Goal: Manage account settings

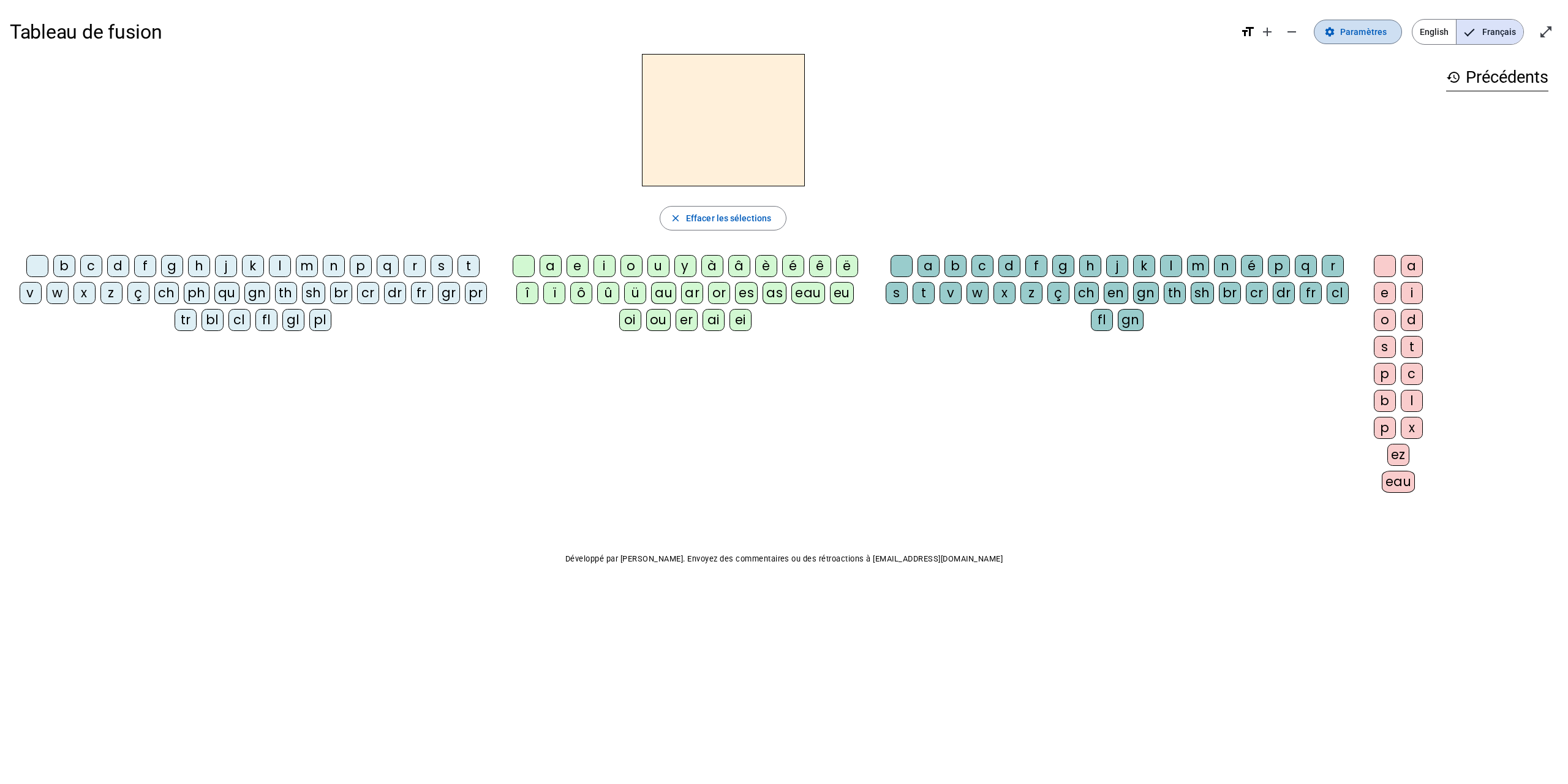
click at [1376, 27] on span "Paramètres" at bounding box center [1364, 31] width 47 height 15
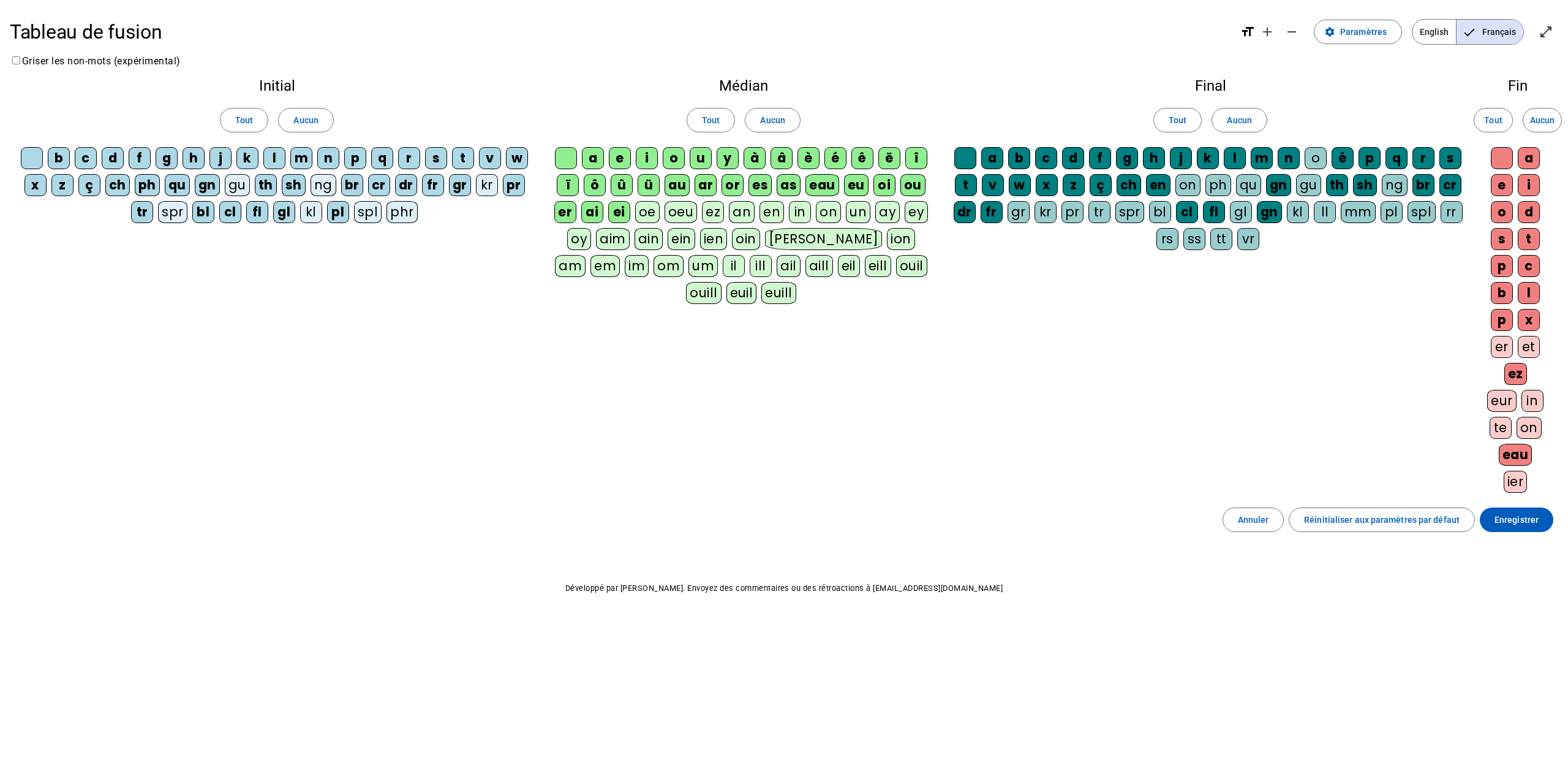
click at [571, 211] on div "er" at bounding box center [565, 212] width 22 height 22
click at [602, 212] on div "ai" at bounding box center [593, 212] width 22 height 22
click at [627, 214] on div "ei" at bounding box center [619, 212] width 22 height 22
click at [578, 186] on div "ï" at bounding box center [568, 186] width 22 height 22
click at [605, 186] on div "ô" at bounding box center [595, 186] width 22 height 22
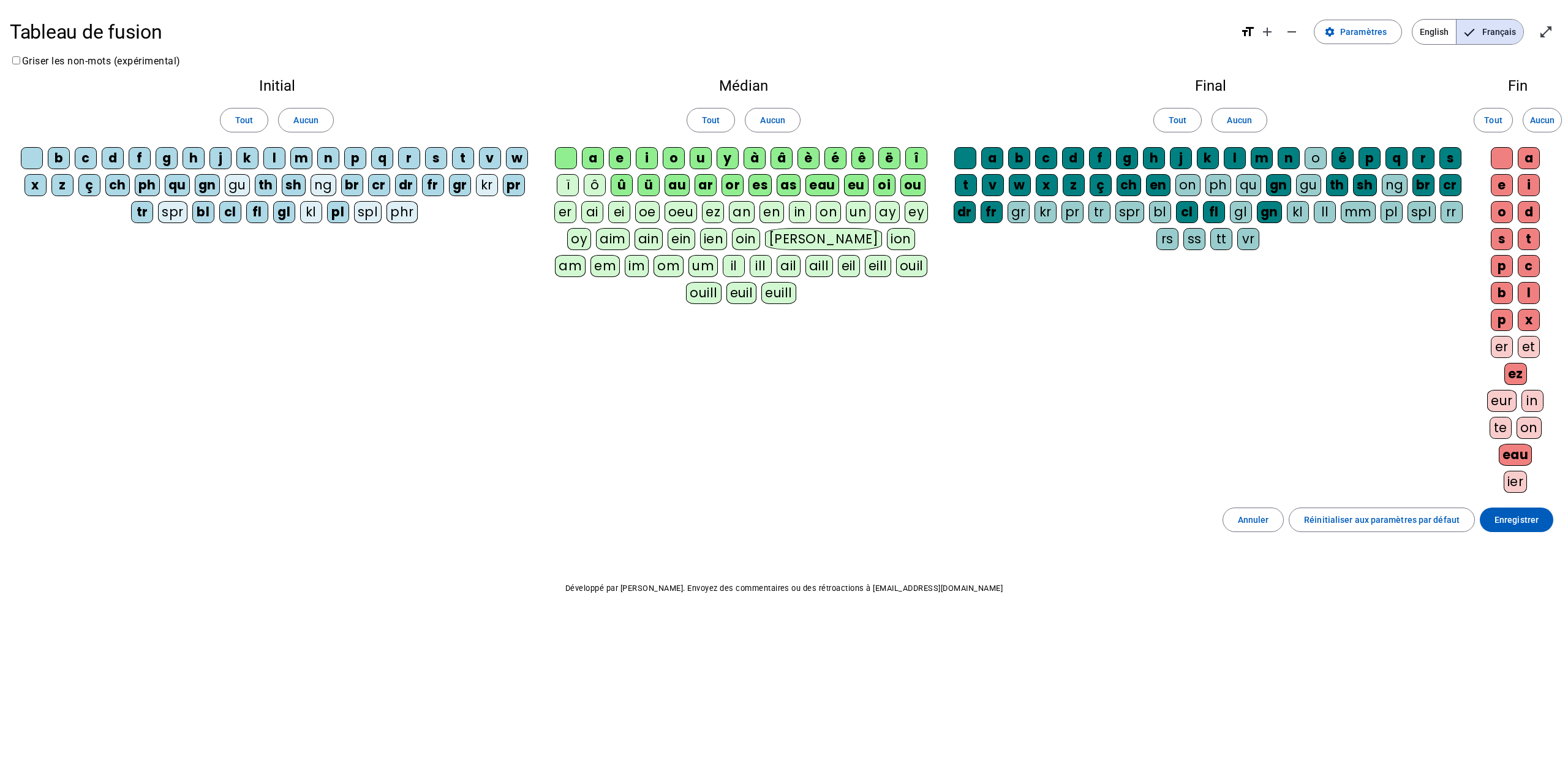
click at [623, 187] on div "û" at bounding box center [622, 186] width 22 height 22
click at [655, 185] on div "ü" at bounding box center [649, 186] width 22 height 22
click at [681, 185] on div "au" at bounding box center [677, 186] width 25 height 22
click at [713, 183] on div "ar" at bounding box center [706, 186] width 22 height 22
click at [736, 180] on div "or" at bounding box center [733, 186] width 22 height 22
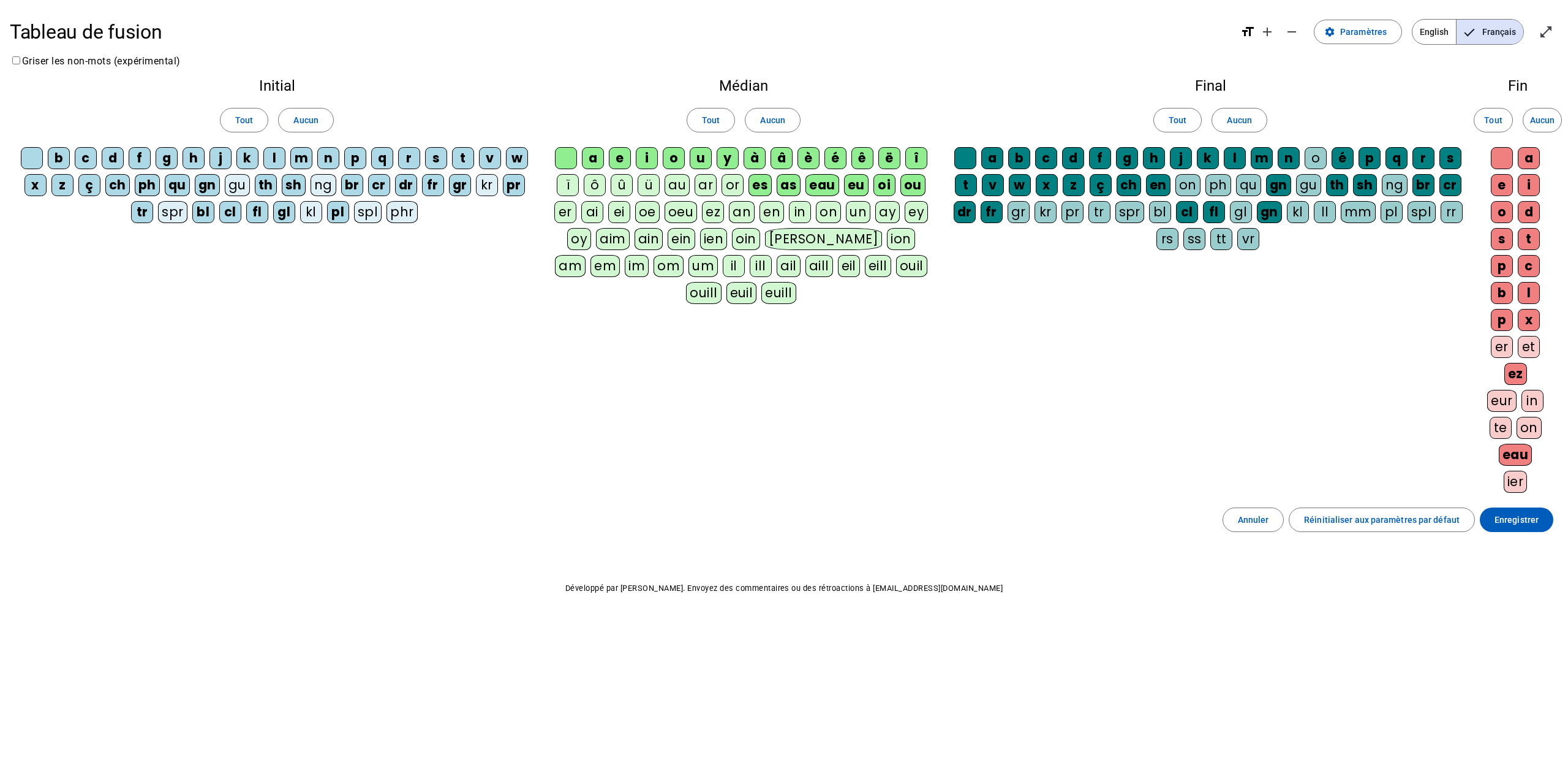
click at [761, 182] on div "es" at bounding box center [760, 186] width 23 height 22
click at [726, 160] on div "y" at bounding box center [728, 158] width 22 height 22
click at [759, 158] on div "à" at bounding box center [755, 158] width 22 height 22
click at [780, 158] on div "â" at bounding box center [782, 158] width 22 height 22
click at [798, 155] on div "è" at bounding box center [809, 158] width 22 height 22
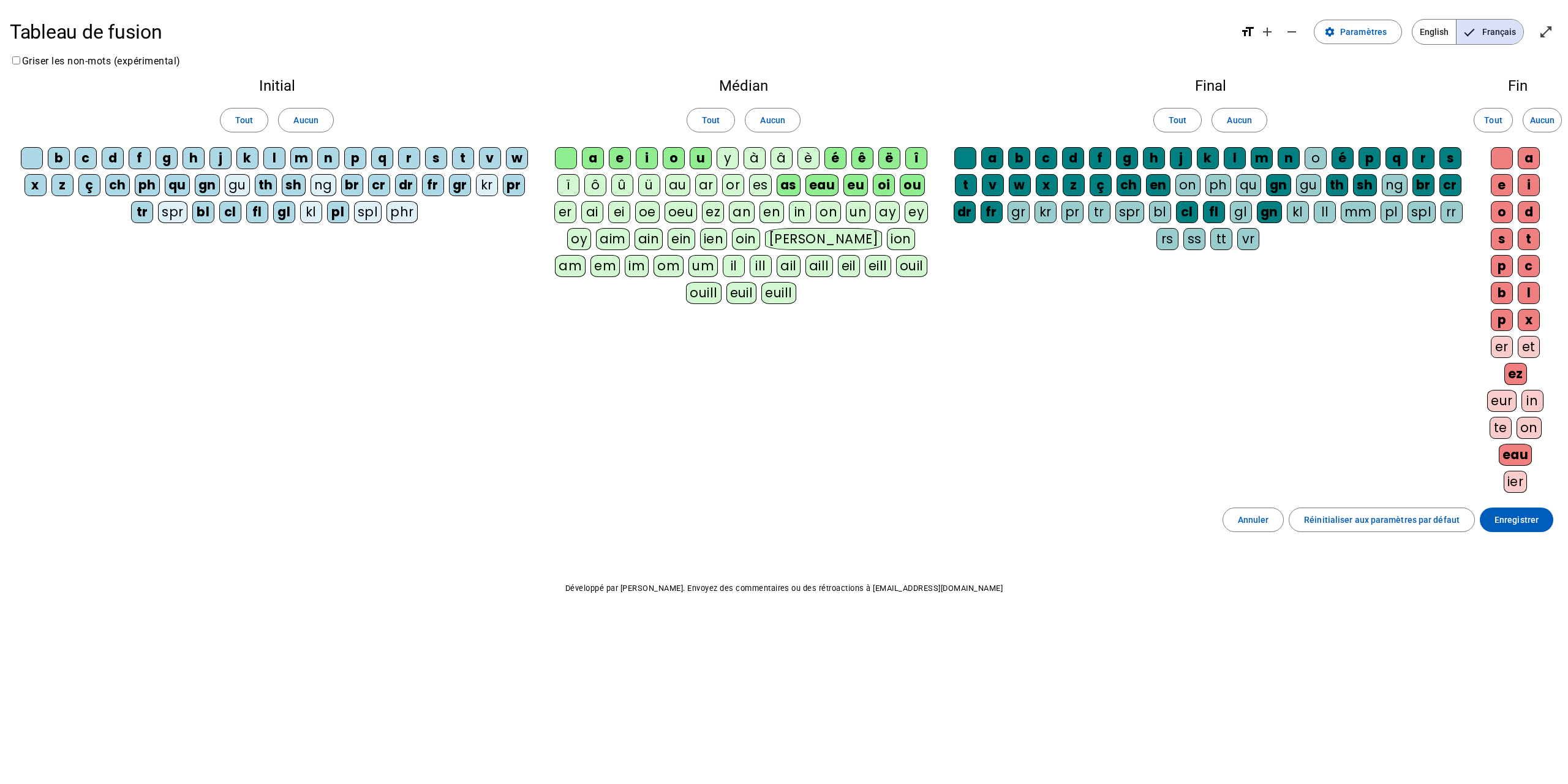
click at [837, 156] on div "é" at bounding box center [835, 158] width 22 height 22
click at [859, 157] on div "ê" at bounding box center [863, 158] width 22 height 22
click at [883, 158] on div "ë" at bounding box center [890, 158] width 22 height 22
click at [911, 155] on div "î" at bounding box center [917, 158] width 22 height 22
click at [913, 183] on div "ou" at bounding box center [912, 186] width 25 height 22
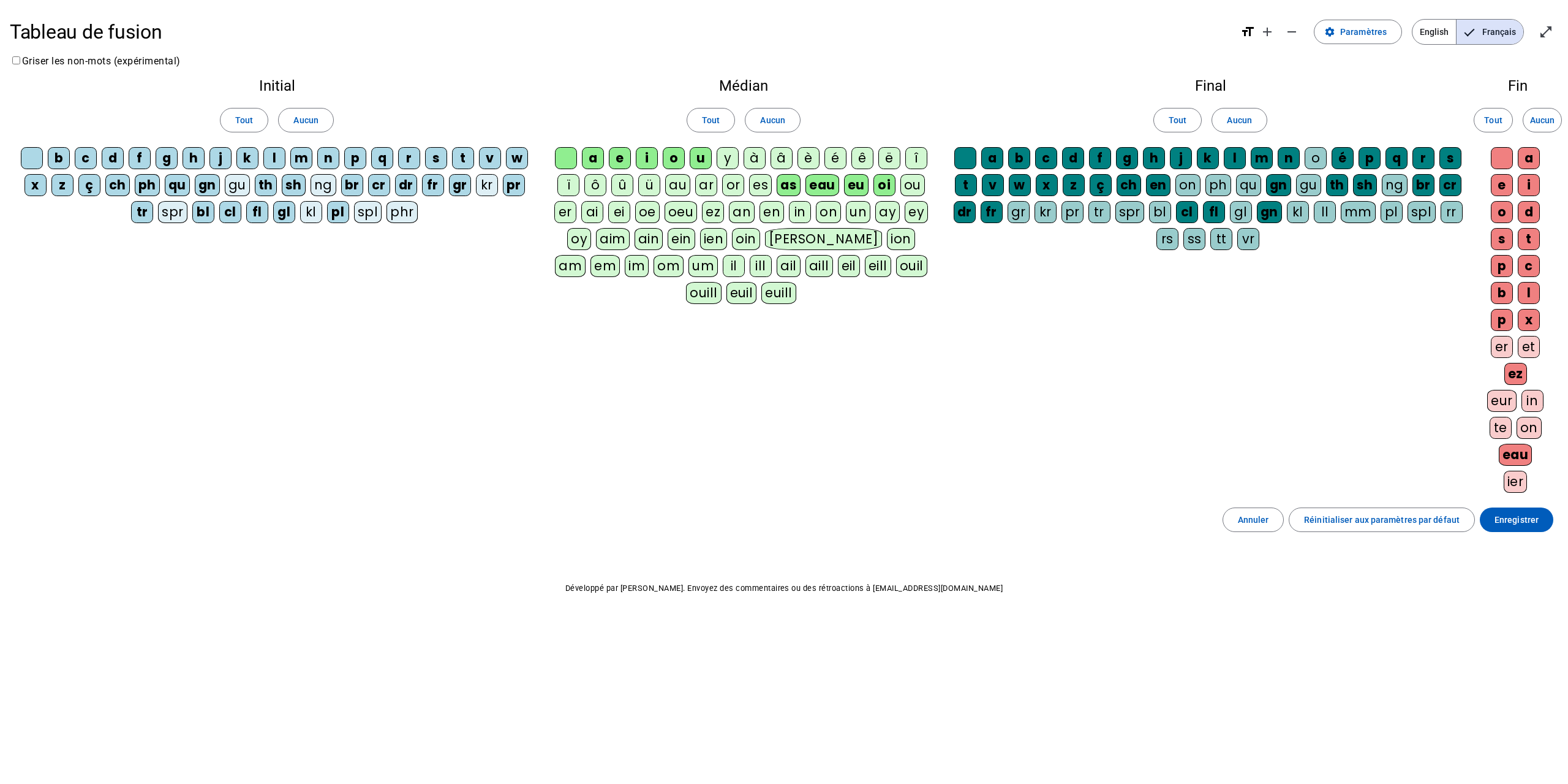
click at [882, 188] on div "oi" at bounding box center [885, 186] width 22 height 22
click at [854, 186] on div "eu" at bounding box center [856, 186] width 24 height 22
click at [823, 186] on div "eau" at bounding box center [823, 186] width 34 height 22
click at [790, 187] on div "as" at bounding box center [789, 186] width 24 height 22
click at [1511, 447] on div "eau" at bounding box center [1516, 455] width 34 height 22
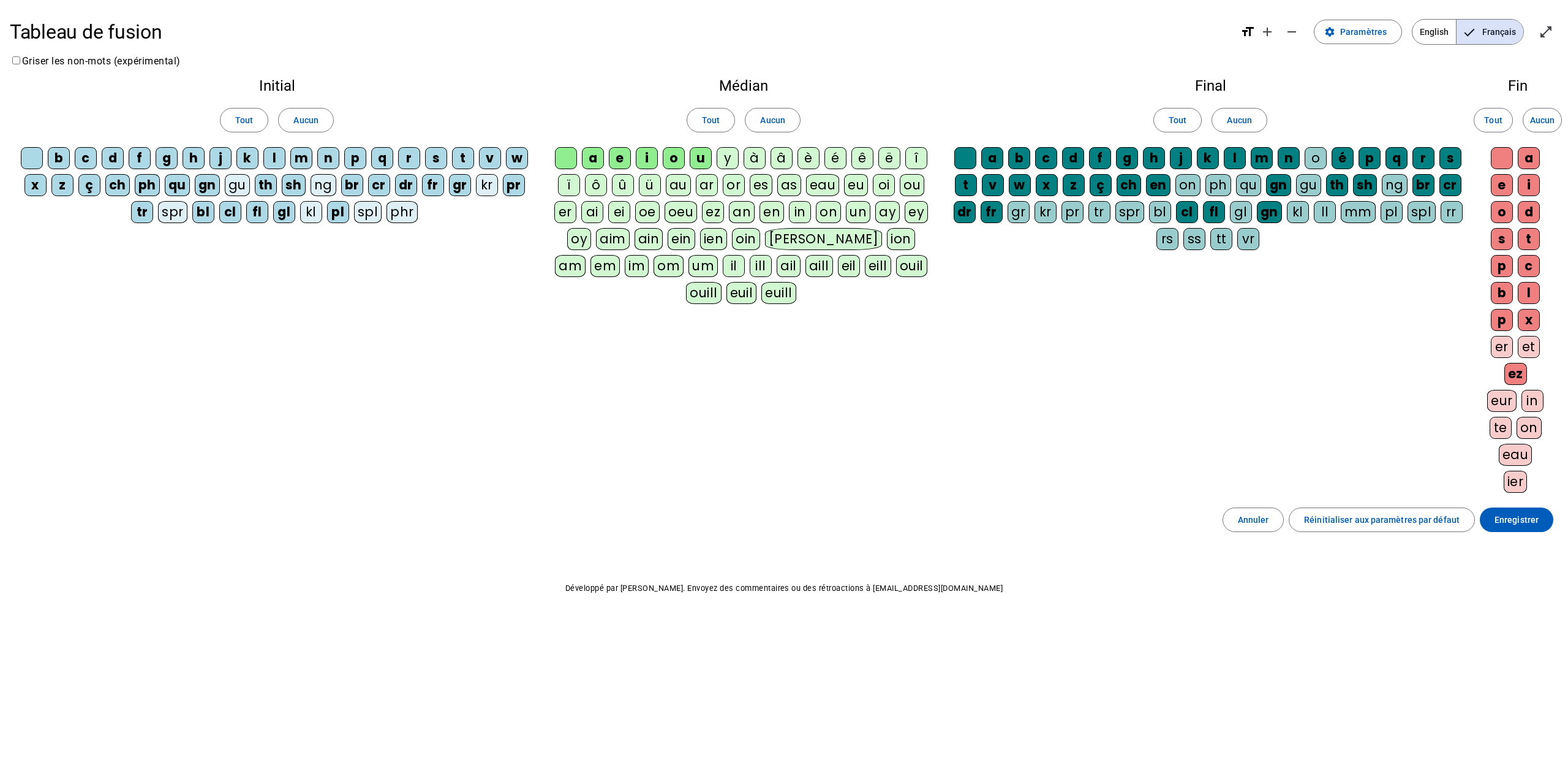
click at [1504, 372] on div "ez" at bounding box center [1516, 374] width 22 height 22
click at [1548, 109] on span at bounding box center [1542, 120] width 38 height 29
click at [1243, 120] on span "Aucun" at bounding box center [1239, 120] width 24 height 15
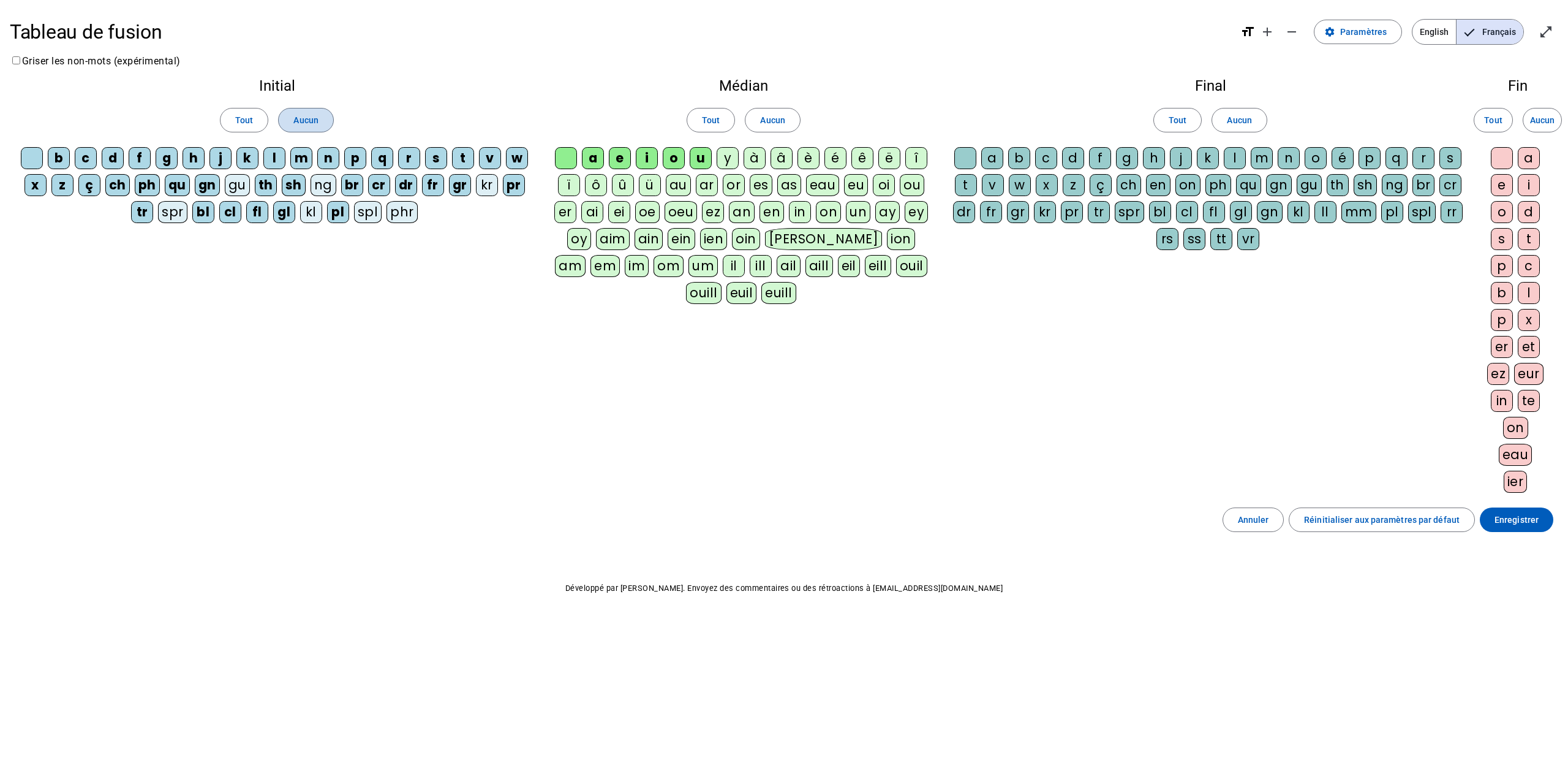
click at [310, 115] on span "Aucun" at bounding box center [305, 120] width 24 height 15
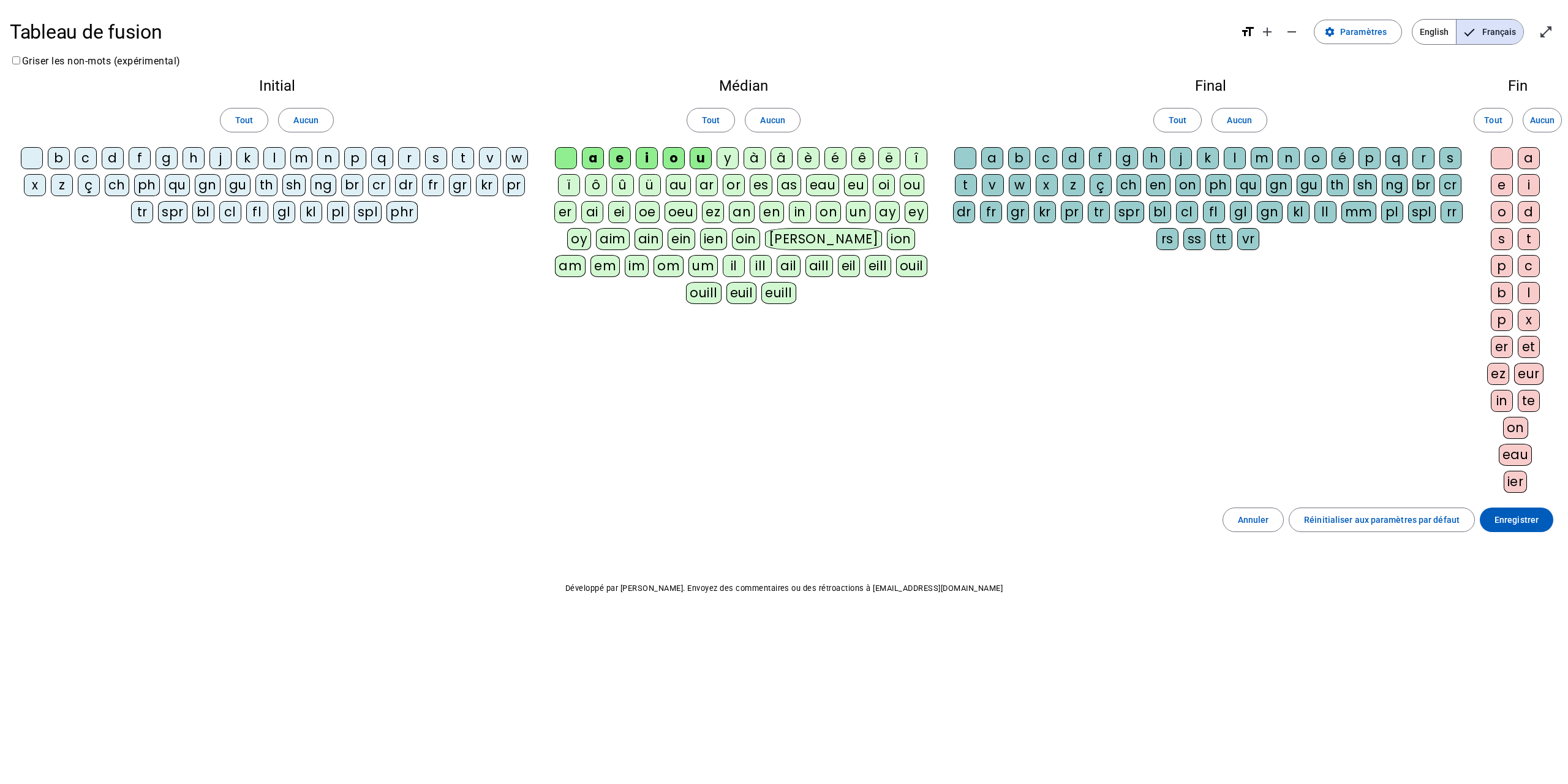
click at [62, 160] on div "b" at bounding box center [59, 158] width 22 height 22
click at [89, 157] on div "c" at bounding box center [86, 158] width 22 height 22
click at [113, 156] on div "d" at bounding box center [113, 158] width 22 height 22
click at [146, 156] on div "f" at bounding box center [140, 158] width 22 height 22
click at [269, 158] on div "l" at bounding box center [274, 158] width 22 height 22
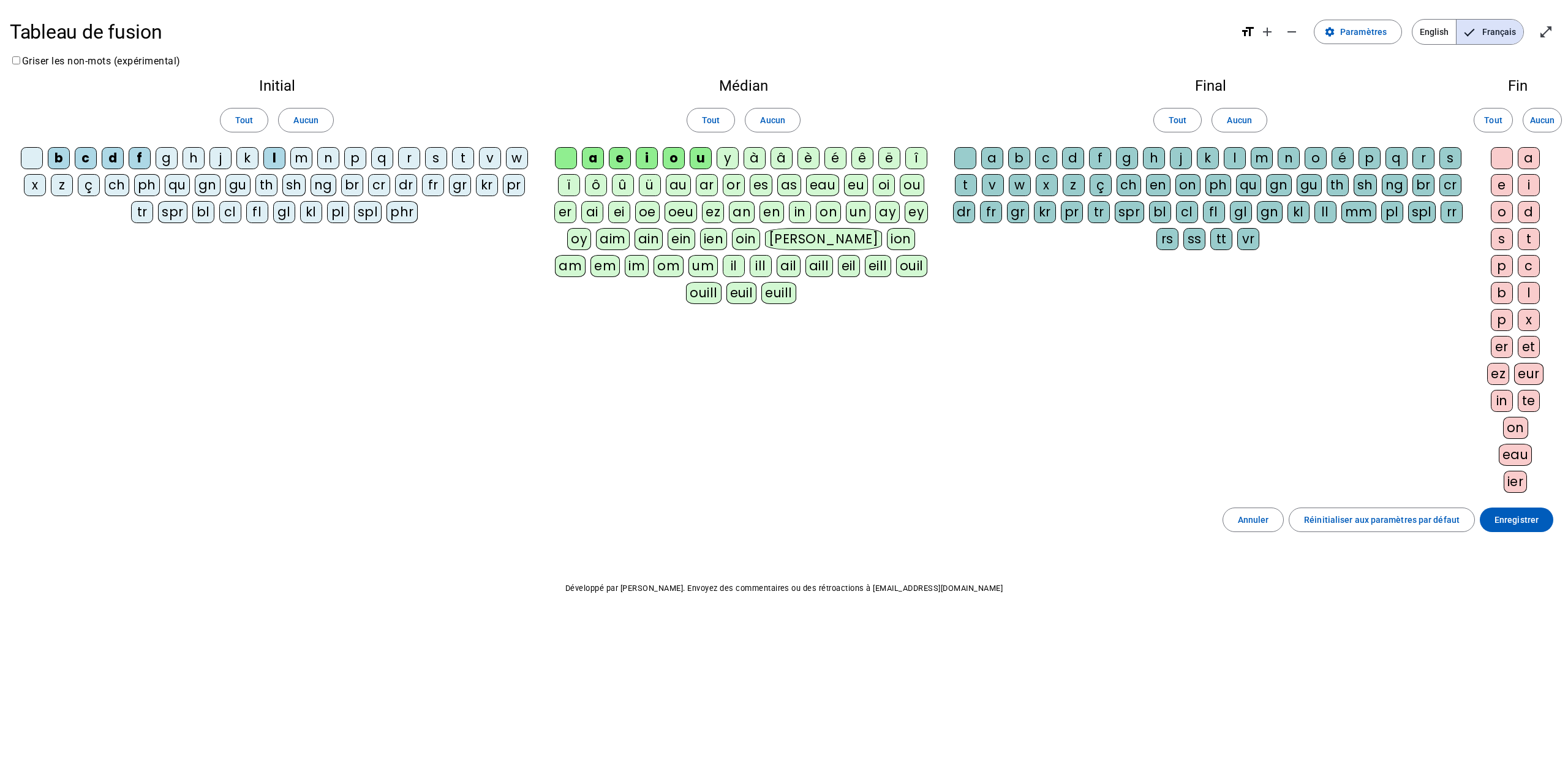
click at [462, 158] on div "t" at bounding box center [463, 158] width 22 height 22
click at [1518, 512] on span "Enregistrer" at bounding box center [1516, 519] width 44 height 15
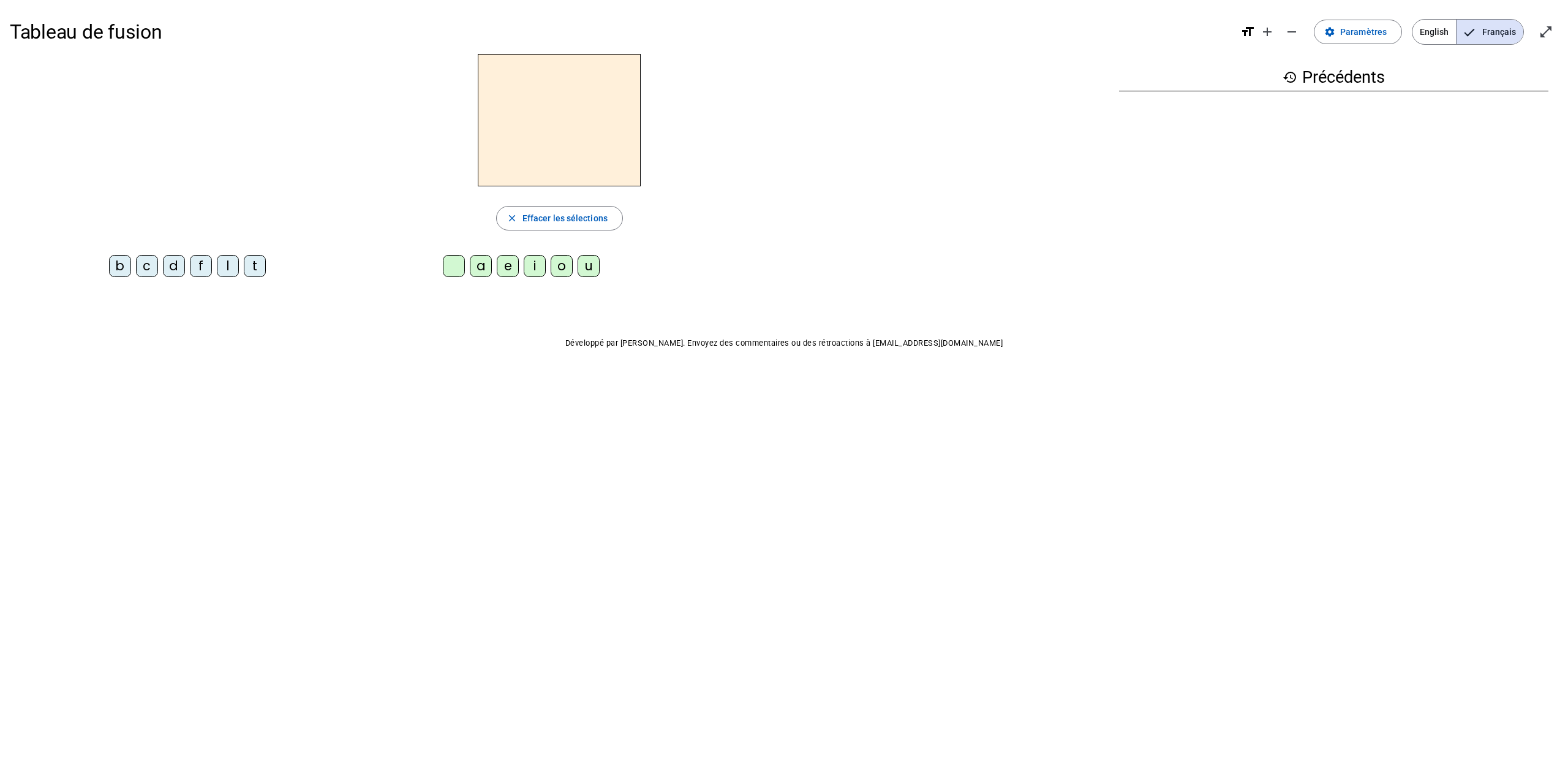
click at [226, 263] on div "l" at bounding box center [228, 266] width 22 height 22
click at [481, 267] on div "a" at bounding box center [481, 266] width 22 height 22
click at [501, 266] on div "e" at bounding box center [508, 266] width 22 height 22
click at [593, 264] on div "u" at bounding box center [589, 266] width 22 height 22
click at [251, 269] on div "t" at bounding box center [255, 266] width 22 height 22
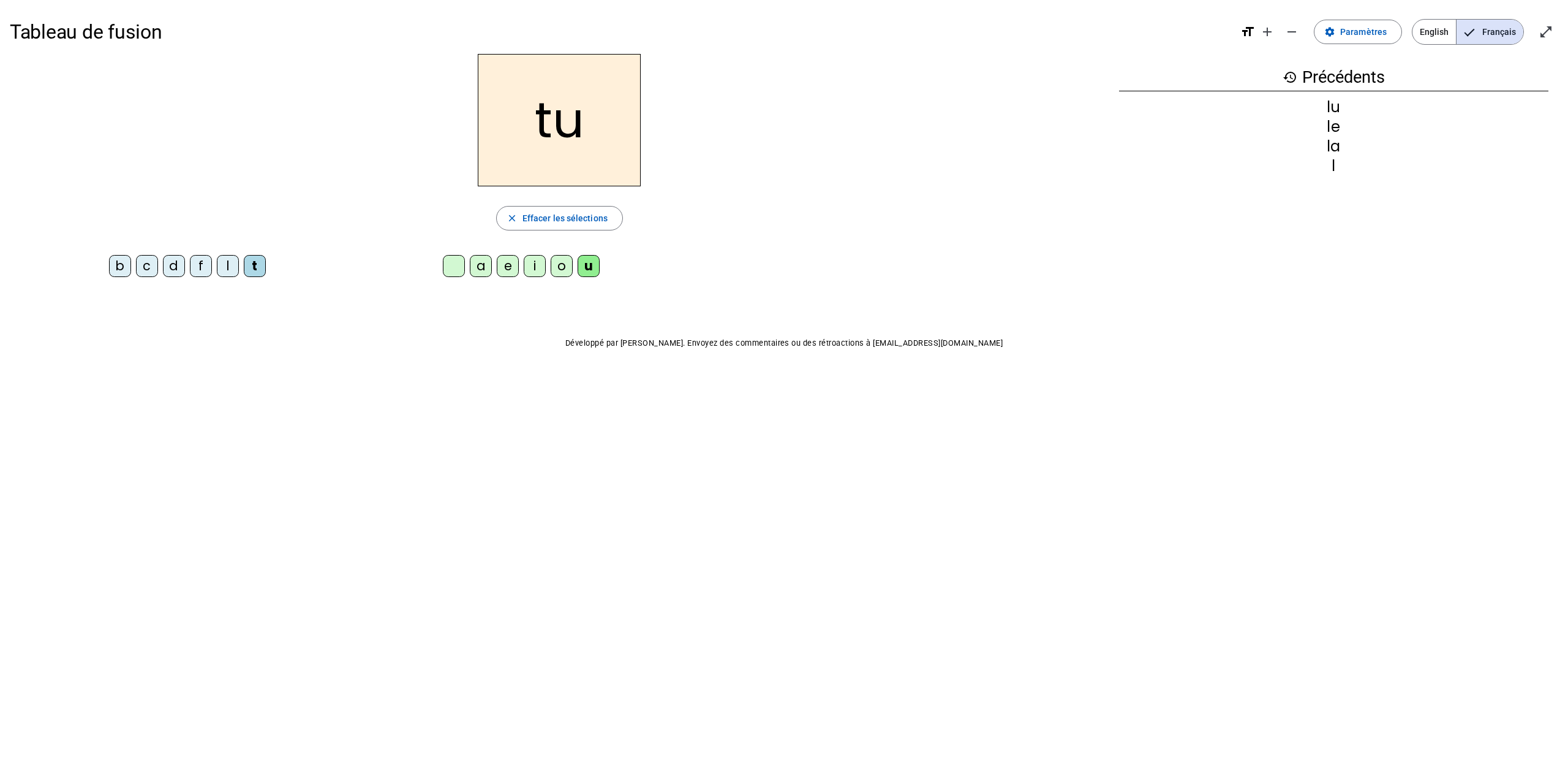
click at [504, 266] on div "e" at bounding box center [508, 266] width 22 height 22
click at [479, 269] on div "a" at bounding box center [481, 266] width 22 height 22
click at [1317, 188] on div "la" at bounding box center [1334, 186] width 430 height 15
click at [1306, 146] on div "lu" at bounding box center [1334, 146] width 430 height 15
click at [1311, 125] on div "tu" at bounding box center [1334, 127] width 430 height 15
